Goal: Task Accomplishment & Management: Use online tool/utility

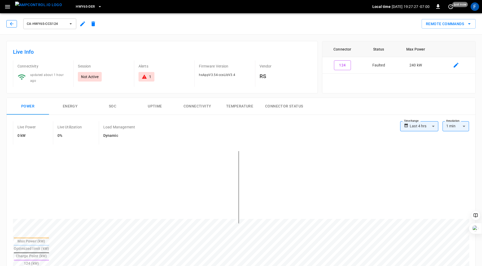
click at [11, 25] on icon "button" at bounding box center [11, 23] width 3 height 3
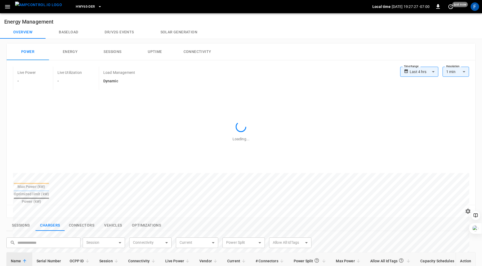
scroll to position [168, 0]
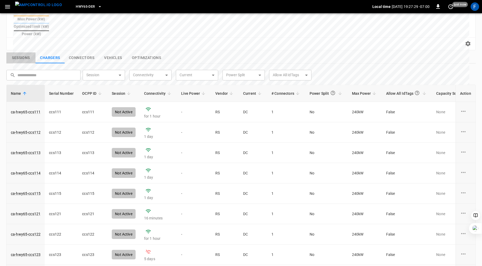
click at [24, 52] on button "Sessions" at bounding box center [20, 57] width 29 height 11
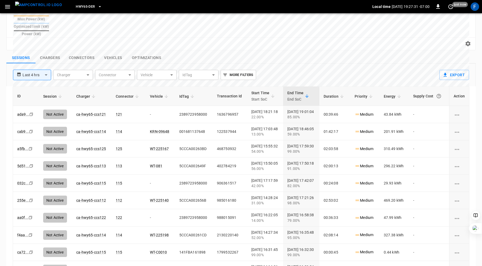
scroll to position [0, 0]
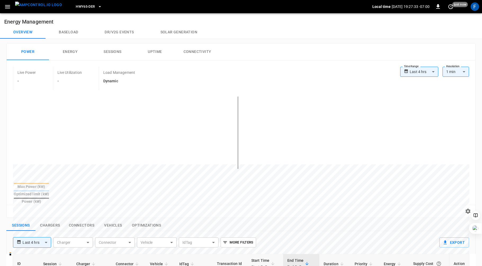
click at [7, 7] on icon "button" at bounding box center [7, 6] width 7 height 7
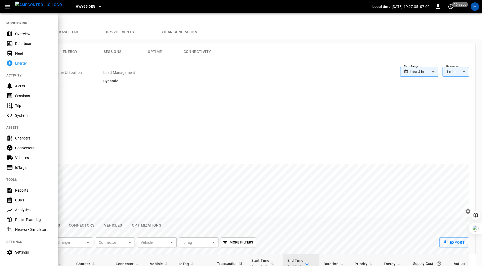
click at [20, 31] on div "Overview" at bounding box center [33, 33] width 37 height 5
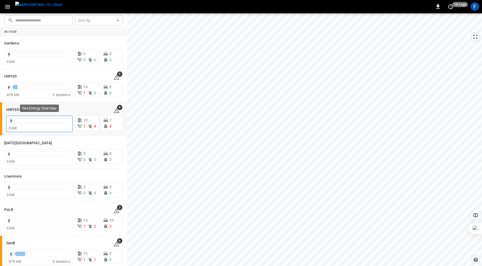
click at [33, 123] on div at bounding box center [43, 121] width 56 height 7
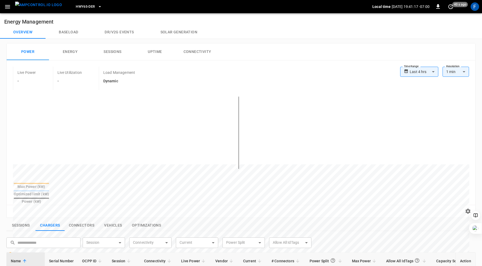
click at [8, 9] on icon "button" at bounding box center [7, 6] width 7 height 7
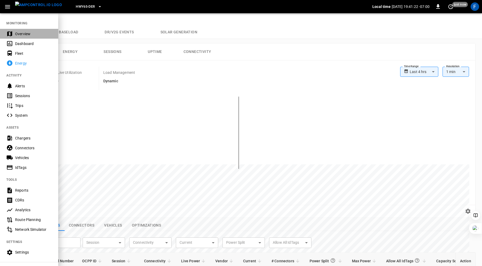
click at [19, 33] on div "Overview" at bounding box center [33, 33] width 37 height 5
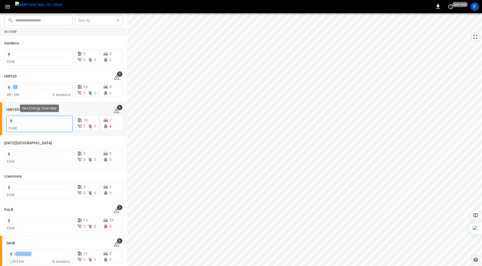
click at [26, 121] on div at bounding box center [43, 120] width 56 height 5
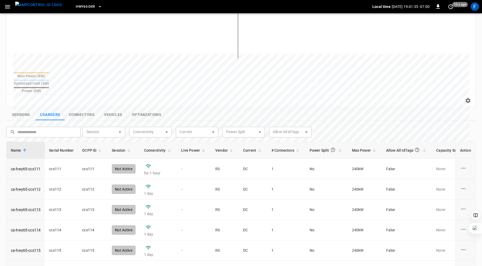
scroll to position [123, 0]
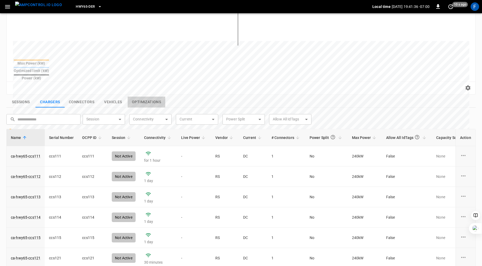
click at [144, 97] on button "Optimizations" at bounding box center [147, 102] width 38 height 11
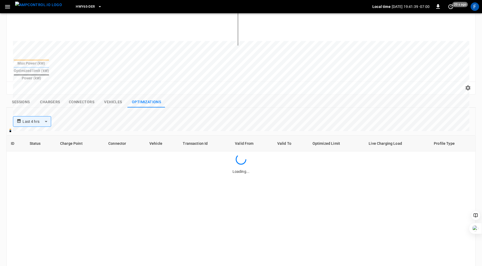
click at [116, 161] on div "Loading..." at bounding box center [241, 164] width 469 height 20
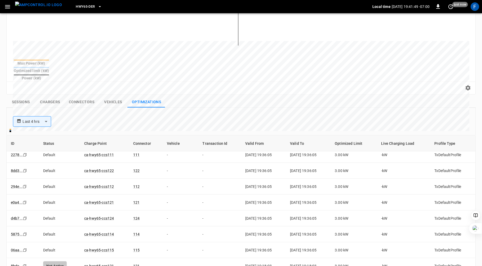
scroll to position [0, 0]
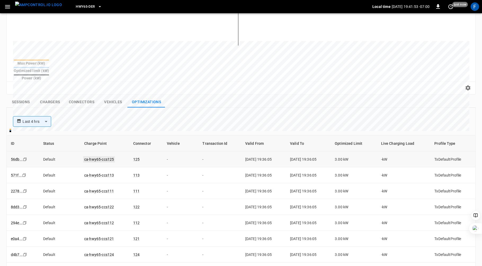
click at [90, 156] on link "ca-hwy65-ccs125" at bounding box center [99, 159] width 32 height 6
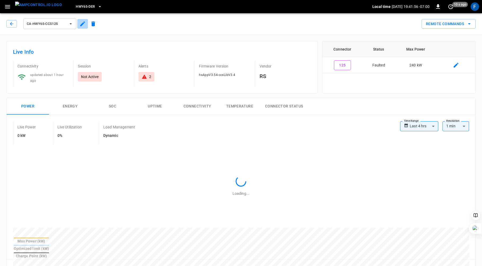
click at [79, 21] on icon "button" at bounding box center [82, 24] width 6 height 6
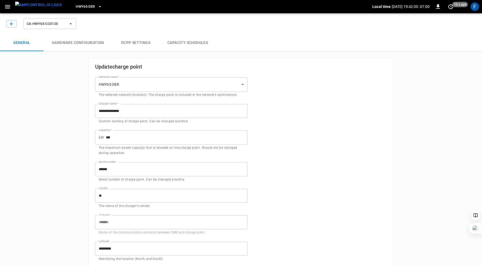
click at [171, 44] on button "Capacity Schedules" at bounding box center [187, 42] width 57 height 17
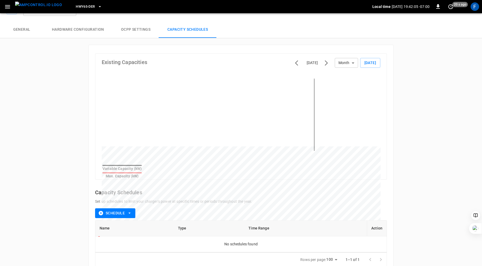
scroll to position [1, 0]
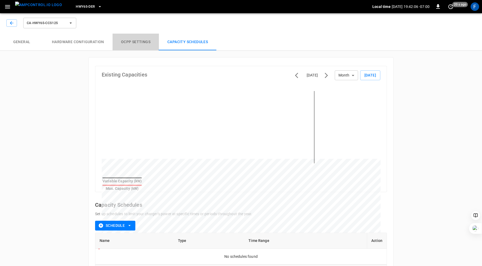
click at [132, 44] on button "OCPP settings" at bounding box center [136, 42] width 46 height 17
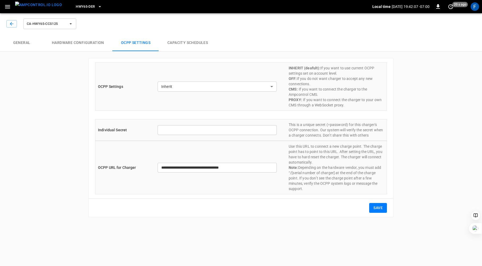
type input "*******"
click at [85, 38] on button "Hardware configuration" at bounding box center [77, 42] width 69 height 17
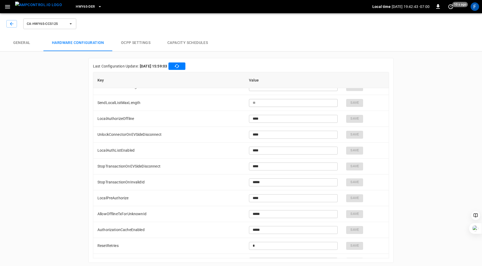
scroll to position [192, 0]
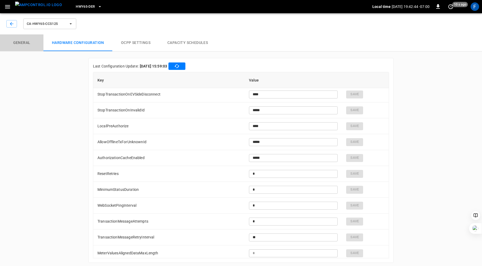
click at [17, 39] on button "General" at bounding box center [21, 42] width 43 height 17
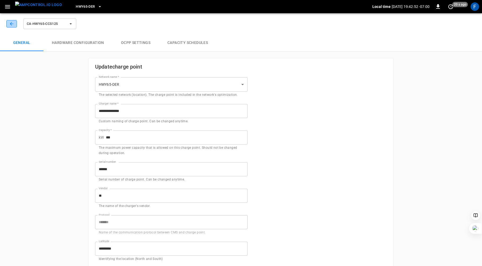
click at [11, 24] on icon "button" at bounding box center [11, 23] width 3 height 3
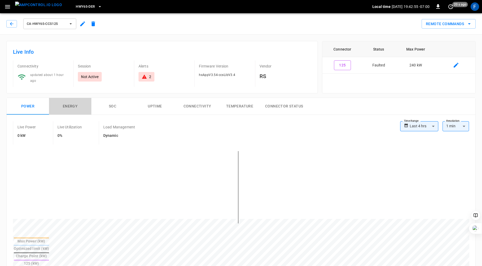
click at [69, 102] on button "Energy" at bounding box center [70, 106] width 42 height 17
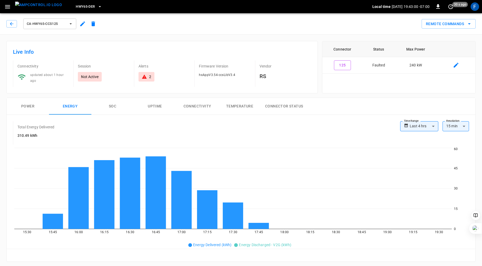
click at [110, 102] on button "SOC" at bounding box center [112, 106] width 42 height 17
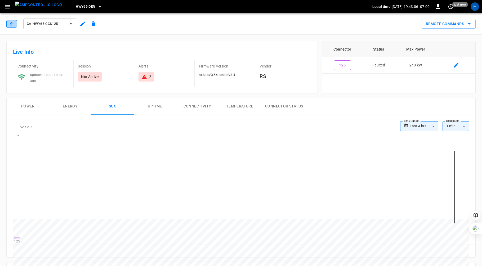
click at [13, 22] on icon "button" at bounding box center [11, 23] width 5 height 5
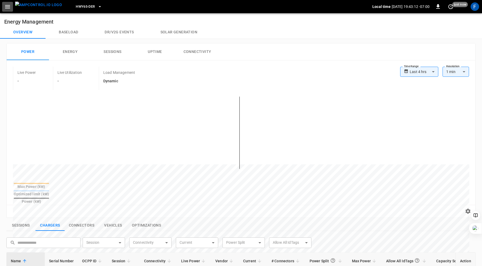
click at [7, 7] on icon "button" at bounding box center [7, 6] width 7 height 7
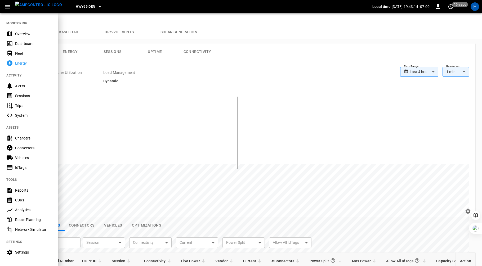
scroll to position [36, 0]
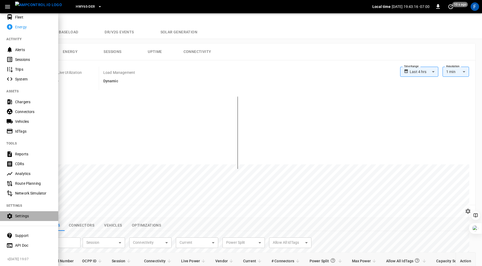
click at [29, 216] on div "Settings" at bounding box center [33, 215] width 37 height 5
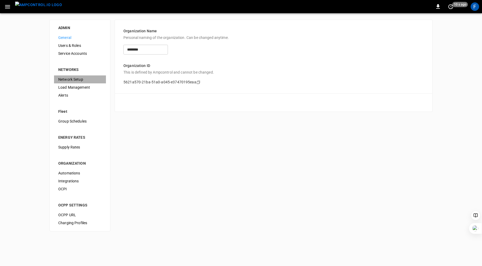
click at [75, 80] on span "Network Setup" at bounding box center [79, 80] width 43 height 6
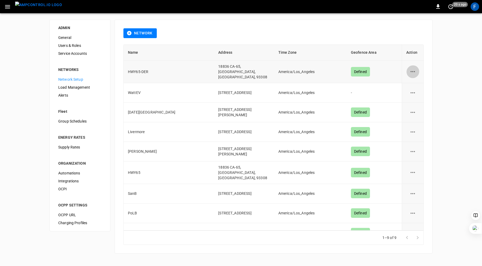
click at [413, 69] on icon "network options" at bounding box center [412, 71] width 7 height 7
click at [414, 80] on li "Edit" at bounding box center [415, 83] width 19 height 9
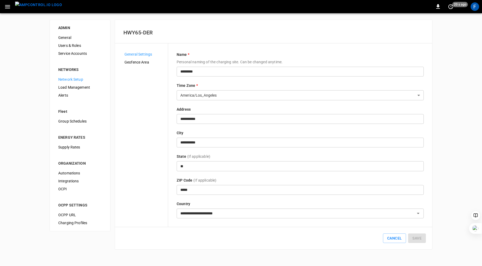
click at [80, 88] on span "Load Management" at bounding box center [79, 88] width 43 height 6
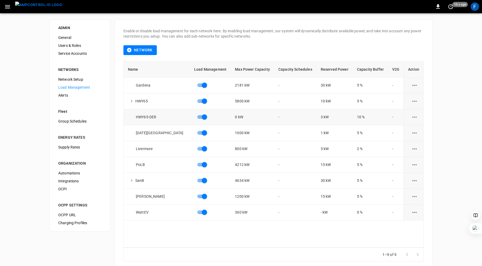
click at [412, 118] on icon "load management options" at bounding box center [414, 117] width 7 height 7
click at [413, 126] on li "Edit" at bounding box center [424, 130] width 38 height 9
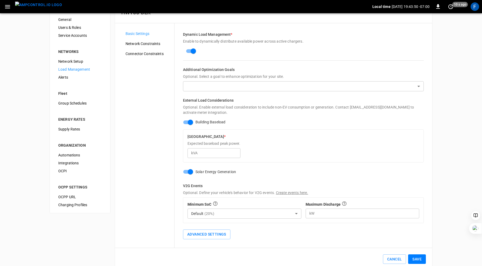
scroll to position [17, 0]
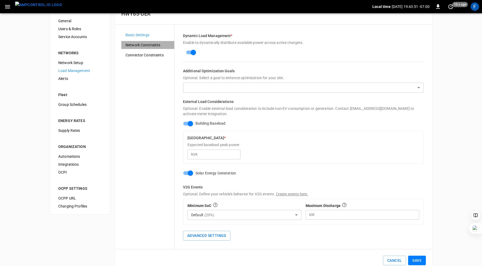
click at [154, 44] on span "Network Constraints" at bounding box center [148, 45] width 44 height 6
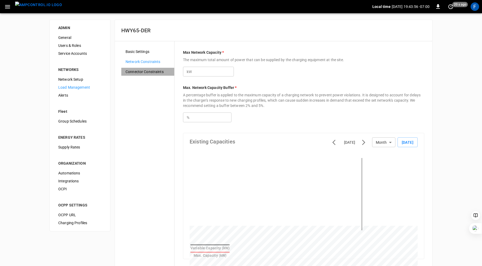
click at [147, 71] on span "Connector Constraints" at bounding box center [148, 72] width 44 height 6
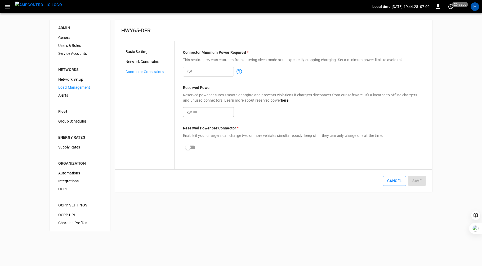
click at [285, 101] on link "here" at bounding box center [284, 100] width 7 height 4
click at [9, 9] on icon "button" at bounding box center [7, 6] width 7 height 7
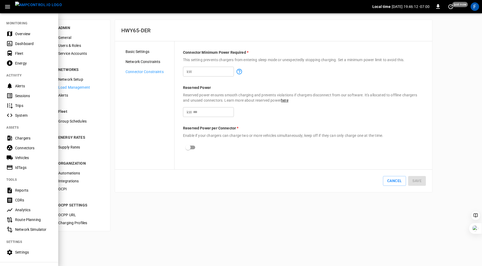
click at [28, 34] on div "Overview" at bounding box center [33, 33] width 37 height 5
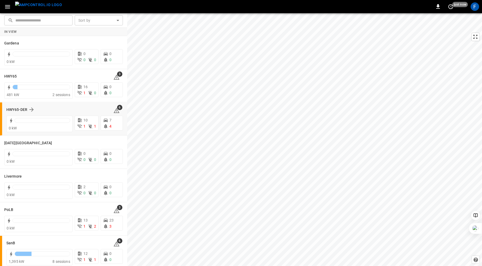
click at [26, 132] on div "HWY65-DER 6 0 kW 10 1 1 7 4" at bounding box center [63, 118] width 127 height 33
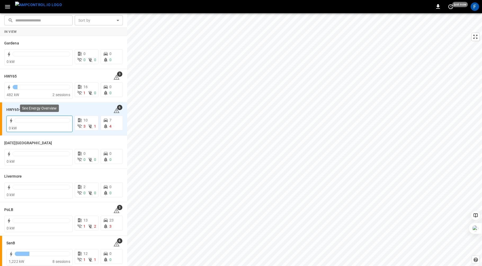
click at [27, 127] on div "0 kW" at bounding box center [39, 128] width 61 height 5
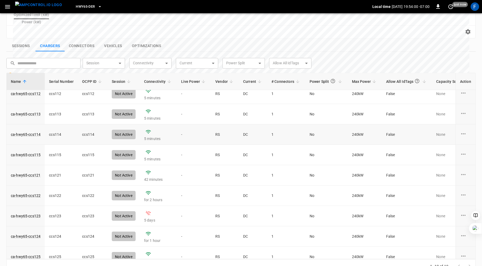
scroll to position [34, 0]
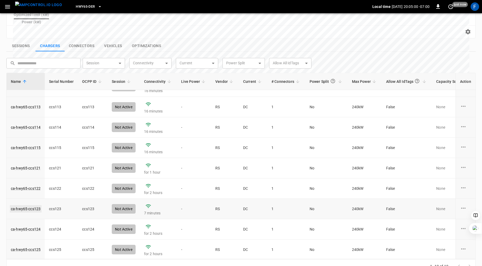
click at [32, 205] on link "ca-hwy65-ccs123" at bounding box center [26, 208] width 32 height 7
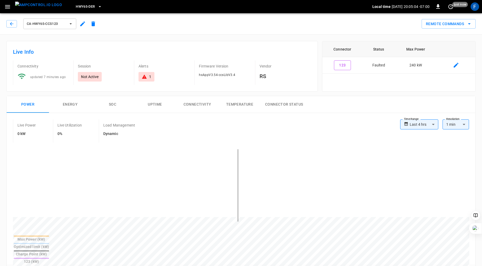
click at [147, 78] on div "1" at bounding box center [147, 76] width 10 height 5
click at [10, 24] on icon "button" at bounding box center [11, 23] width 5 height 5
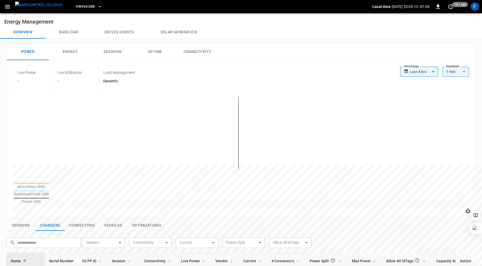
scroll to position [168, 0]
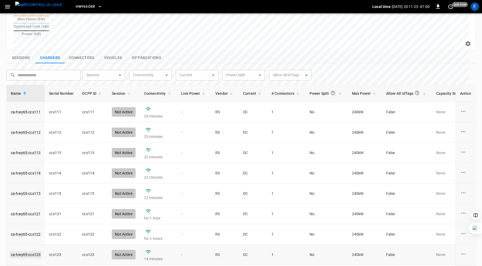
click at [28, 251] on link "ca-hwy65-ccs123" at bounding box center [26, 254] width 32 height 7
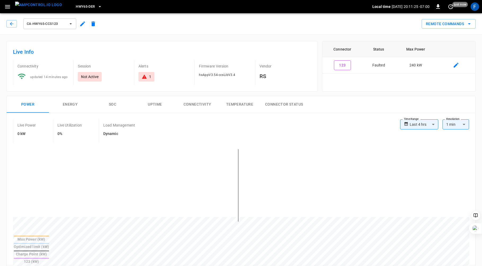
click at [145, 75] on icon at bounding box center [144, 76] width 5 height 5
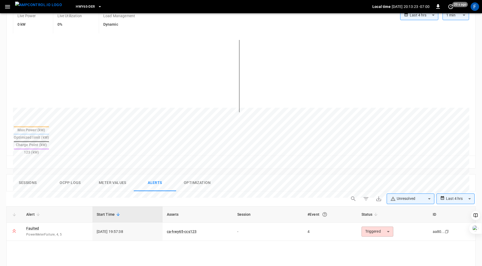
scroll to position [110, 0]
click at [385, 213] on body "**********" at bounding box center [241, 161] width 482 height 543
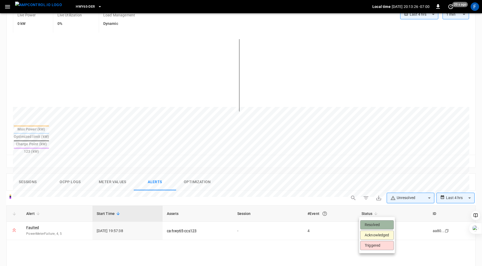
click at [378, 225] on li "Resolved" at bounding box center [377, 224] width 34 height 9
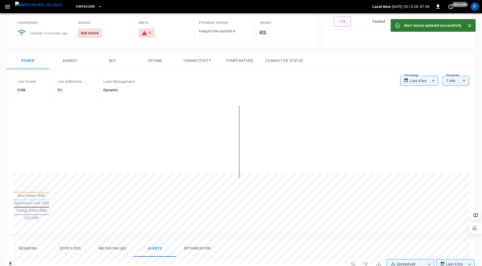
scroll to position [0, 0]
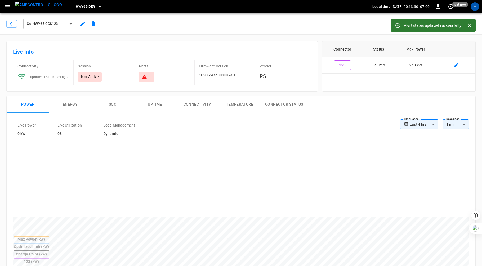
click at [149, 72] on div "1" at bounding box center [146, 77] width 16 height 10
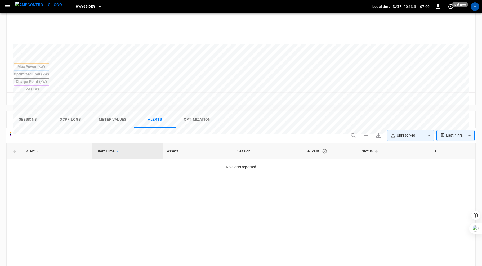
scroll to position [164, 0]
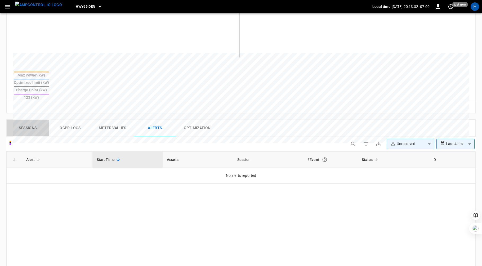
click at [25, 120] on button "Sessions" at bounding box center [28, 128] width 42 height 17
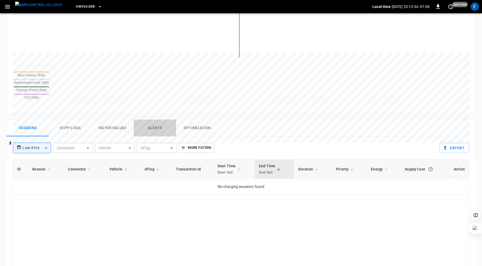
click at [158, 120] on button "Alerts" at bounding box center [155, 128] width 42 height 17
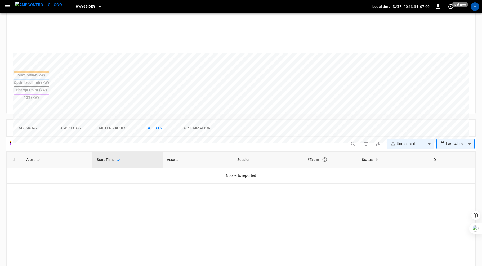
scroll to position [0, 0]
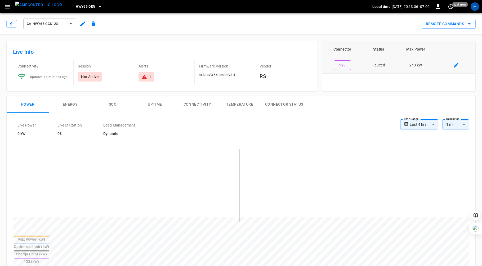
click at [380, 65] on td "Faulted" at bounding box center [379, 65] width 32 height 16
click at [183, 81] on div "Alerts 0" at bounding box center [162, 72] width 56 height 25
click at [13, 24] on icon "button" at bounding box center [11, 23] width 5 height 5
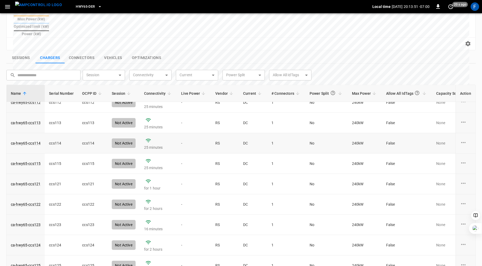
scroll to position [31, 0]
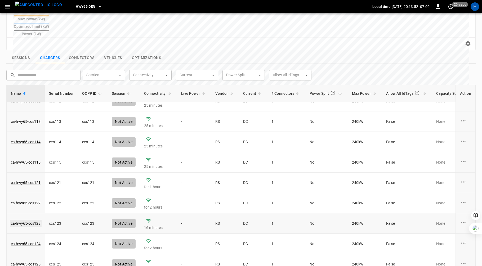
click at [27, 220] on link "ca-hwy65-ccs123" at bounding box center [26, 223] width 32 height 7
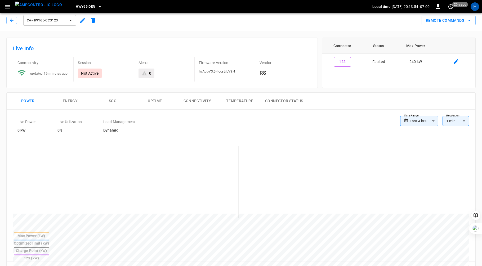
scroll to position [166, 0]
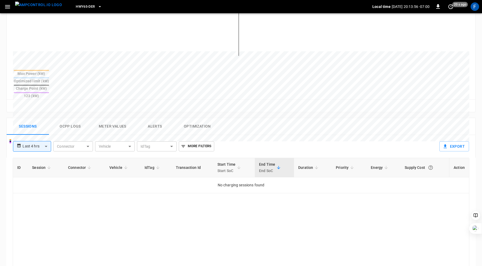
click at [71, 118] on button "Ocpp logs" at bounding box center [70, 126] width 42 height 17
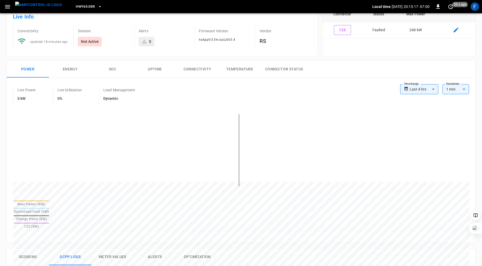
scroll to position [0, 0]
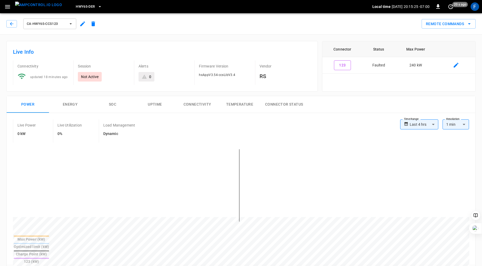
click at [216, 74] on span "hxAppV3.54-ccsLibV3.4" at bounding box center [217, 75] width 36 height 4
click at [10, 26] on icon "button" at bounding box center [11, 23] width 5 height 5
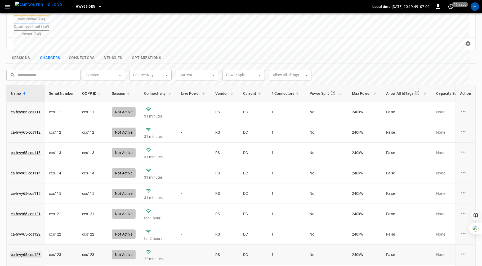
click at [30, 251] on link "ca-hwy65-ccs123" at bounding box center [26, 254] width 32 height 7
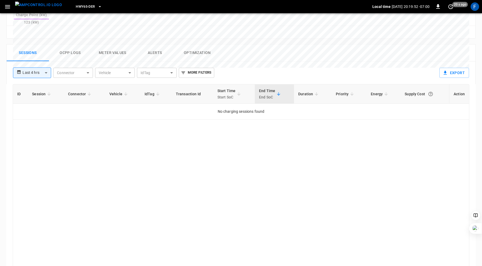
scroll to position [245, 0]
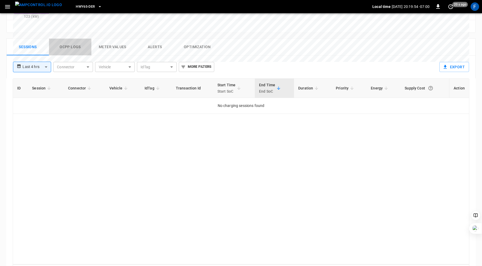
click at [72, 39] on button "Ocpp logs" at bounding box center [70, 47] width 42 height 17
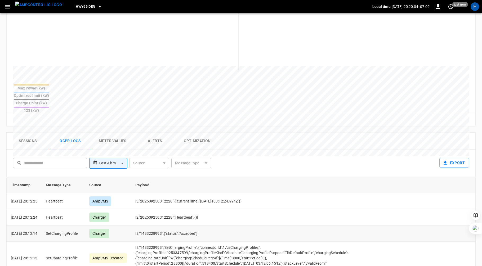
scroll to position [140, 0]
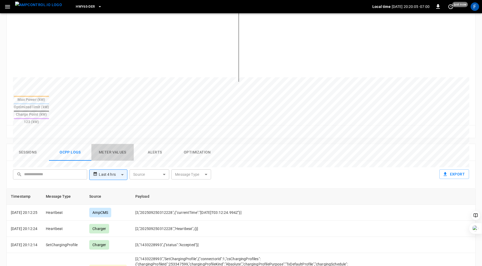
click at [115, 144] on button "Meter Values" at bounding box center [112, 152] width 42 height 17
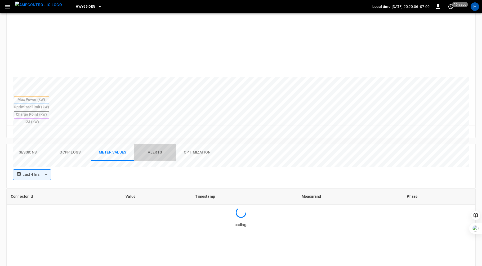
click at [161, 144] on button "Alerts" at bounding box center [155, 152] width 42 height 17
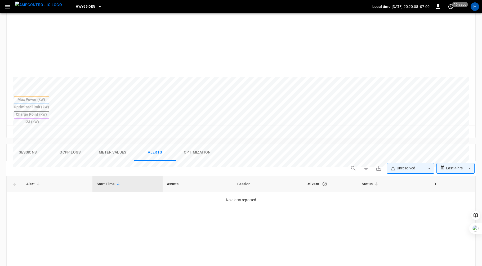
click at [433, 150] on body "**********" at bounding box center [241, 131] width 482 height 543
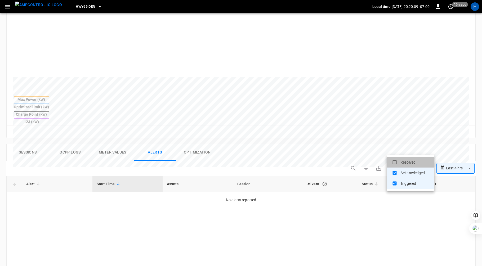
click at [419, 163] on li "Resolved" at bounding box center [411, 162] width 48 height 11
type input "**********"
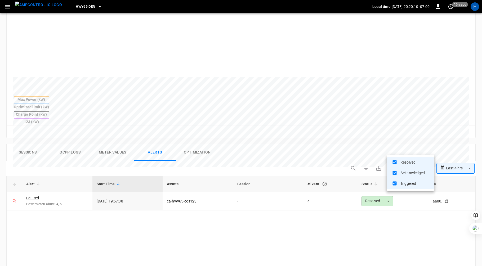
click at [262, 214] on div at bounding box center [241, 133] width 482 height 266
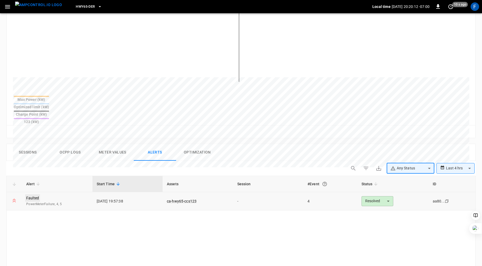
click at [33, 194] on link "Faulted" at bounding box center [32, 197] width 15 height 7
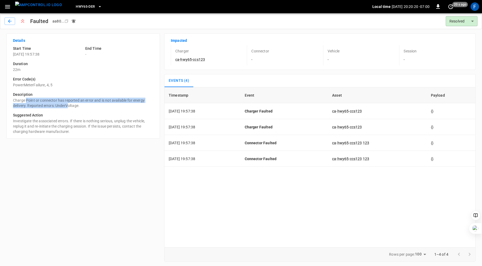
drag, startPoint x: 26, startPoint y: 100, endPoint x: 71, endPoint y: 105, distance: 45.3
click at [70, 105] on p "Charge Point or connector has reported an error and is not available for energy…" at bounding box center [83, 103] width 140 height 11
click at [71, 105] on p "Charge Point or connector has reported an error and is not available for energy…" at bounding box center [83, 103] width 140 height 11
click at [8, 20] on icon "button" at bounding box center [9, 21] width 5 height 5
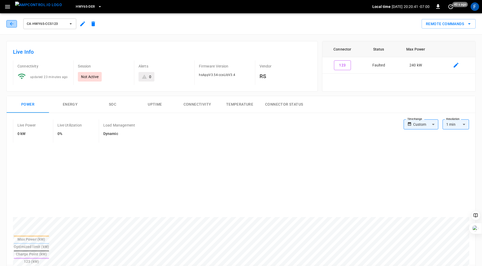
click at [11, 24] on icon "button" at bounding box center [11, 23] width 3 height 3
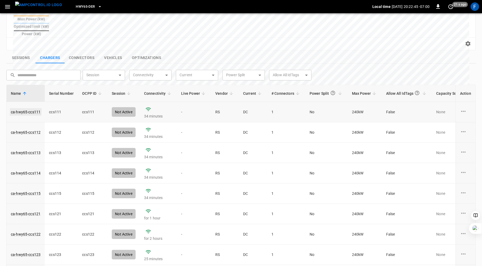
click at [23, 108] on link "ca-hwy65-ccs111" at bounding box center [26, 111] width 32 height 7
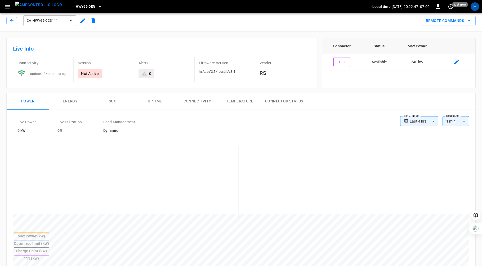
scroll to position [209, 0]
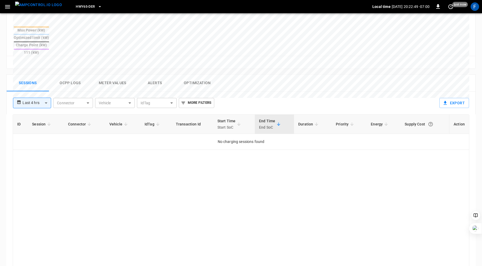
click at [43, 80] on body "**********" at bounding box center [241, 56] width 482 height 530
click at [38, 104] on li "Last 24 hrs" at bounding box center [32, 104] width 38 height 9
type input "**********"
click at [44, 82] on body "**********" at bounding box center [241, 56] width 482 height 530
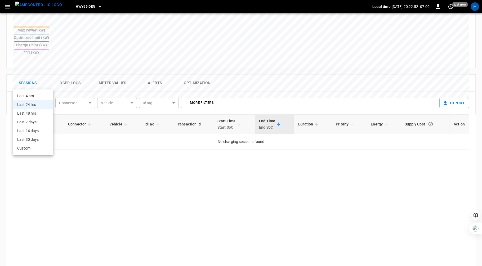
click at [37, 115] on li "Last 48 hrs" at bounding box center [33, 113] width 40 height 9
type input "**********"
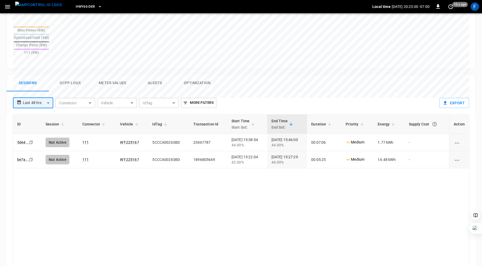
click at [47, 83] on body "**********" at bounding box center [241, 56] width 482 height 530
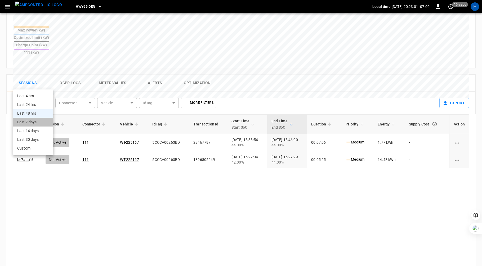
click at [34, 118] on li "Last 7 days" at bounding box center [33, 122] width 40 height 9
type input "**********"
type input "***"
type input "**********"
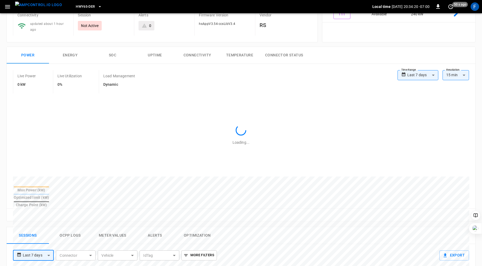
scroll to position [0, 0]
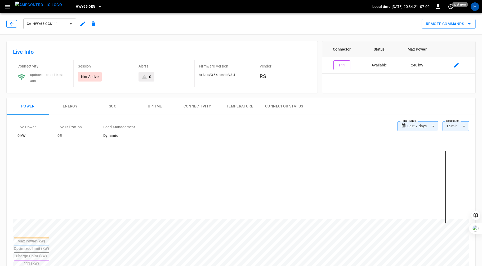
click at [10, 24] on icon "button" at bounding box center [11, 23] width 3 height 3
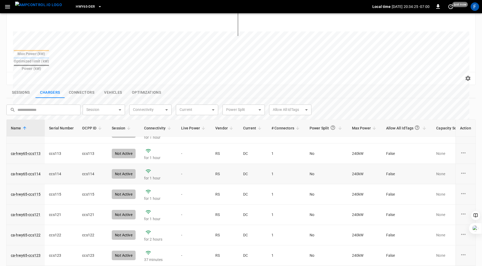
scroll to position [147, 0]
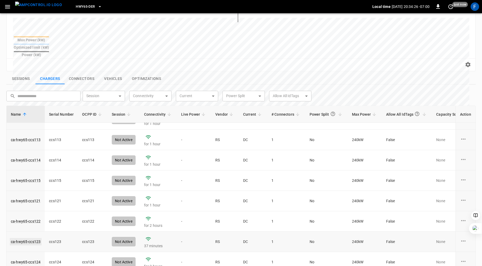
click at [25, 238] on link "ca-hwy65-ccs123" at bounding box center [26, 241] width 32 height 7
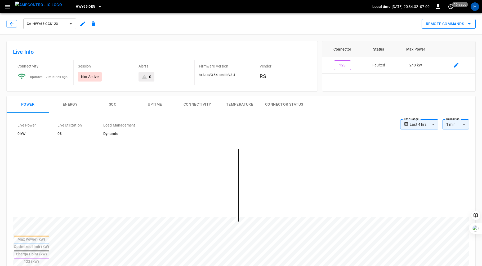
click at [465, 25] on button "Remote Commands" at bounding box center [449, 24] width 54 height 10
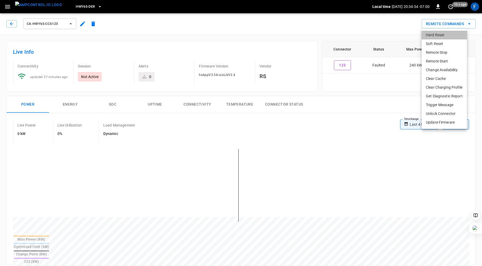
click at [439, 35] on li "Hard Reset" at bounding box center [444, 35] width 45 height 9
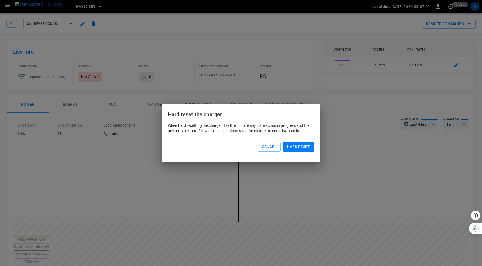
click at [301, 150] on button "Hard reset" at bounding box center [298, 147] width 31 height 10
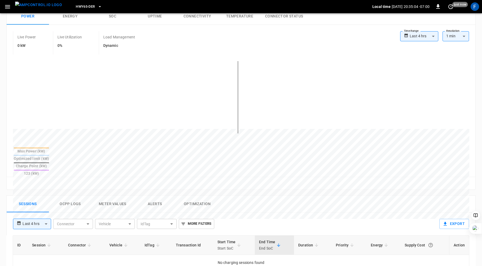
scroll to position [121, 0]
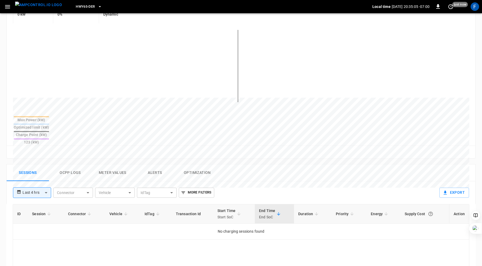
click at [66, 164] on button "Ocpp logs" at bounding box center [70, 172] width 42 height 17
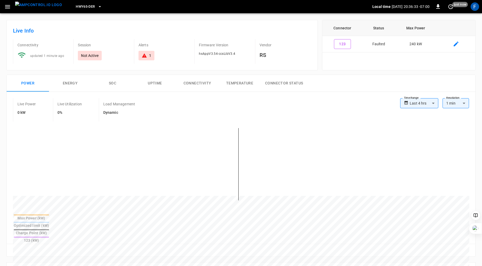
scroll to position [0, 0]
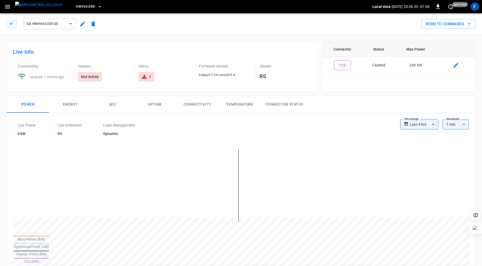
click at [150, 76] on div "1" at bounding box center [150, 76] width 2 height 5
